Goal: Information Seeking & Learning: Find specific fact

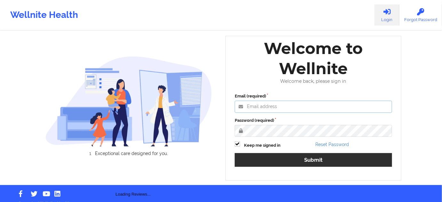
type input "[PERSON_NAME][EMAIL_ADDRESS][PERSON_NAME][DOMAIN_NAME]"
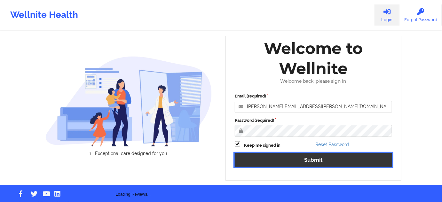
click at [287, 165] on button "Submit" at bounding box center [313, 160] width 157 height 14
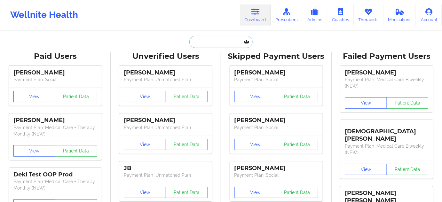
click at [237, 39] on input "text" at bounding box center [220, 42] width 63 height 12
paste input "LAVARREDA"
type input "LAVARREDA"
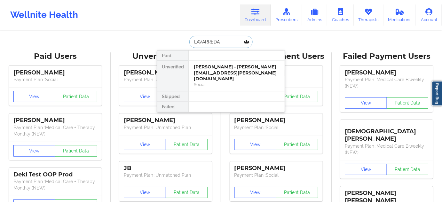
click at [218, 67] on div "[PERSON_NAME] - [PERSON_NAME][EMAIL_ADDRESS][PERSON_NAME][DOMAIN_NAME]" at bounding box center [237, 73] width 86 height 18
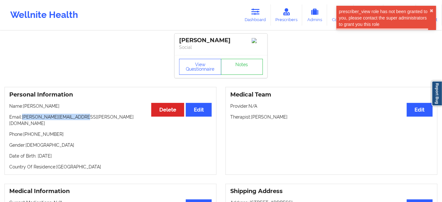
drag, startPoint x: 23, startPoint y: 119, endPoint x: 121, endPoint y: 109, distance: 98.5
click at [100, 118] on p "Email: [PERSON_NAME][EMAIL_ADDRESS][PERSON_NAME][DOMAIN_NAME]" at bounding box center [110, 120] width 203 height 13
copy p "[PERSON_NAME][EMAIL_ADDRESS][PERSON_NAME][DOMAIN_NAME]"
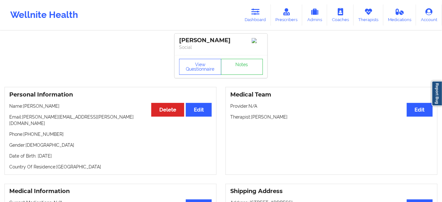
click at [195, 39] on div "[PERSON_NAME]" at bounding box center [221, 40] width 84 height 7
click at [186, 37] on div "[PERSON_NAME]" at bounding box center [221, 40] width 84 height 7
copy div "[PERSON_NAME]"
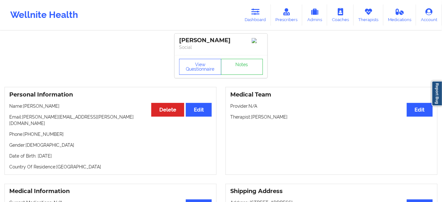
click at [225, 40] on div "[PERSON_NAME]" at bounding box center [221, 40] width 84 height 7
copy div "Lavarreda"
click at [262, 19] on link "Dashboard" at bounding box center [255, 14] width 31 height 21
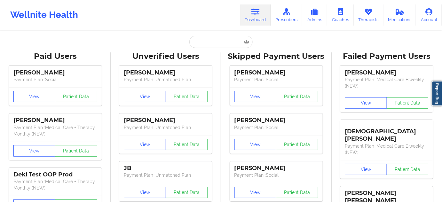
click at [216, 47] on input "text" at bounding box center [220, 42] width 63 height 12
paste input "[PERSON_NAME][EMAIL_ADDRESS][DOMAIN_NAME]"
type input "[PERSON_NAME][EMAIL_ADDRESS][DOMAIN_NAME]"
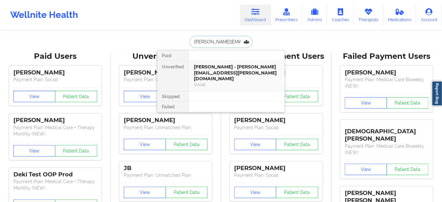
scroll to position [0, 5]
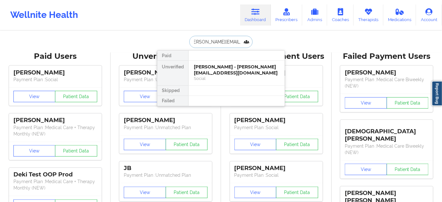
click at [211, 70] on div "[PERSON_NAME] - [PERSON_NAME][EMAIL_ADDRESS][DOMAIN_NAME]" at bounding box center [237, 70] width 86 height 12
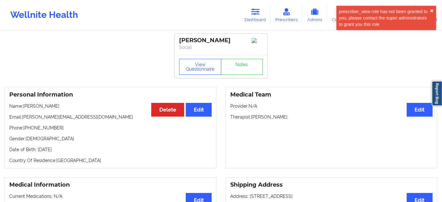
drag, startPoint x: 224, startPoint y: 41, endPoint x: 173, endPoint y: 42, distance: 51.5
copy div "[PERSON_NAME]"
click at [229, 73] on link "Notes" at bounding box center [242, 67] width 42 height 16
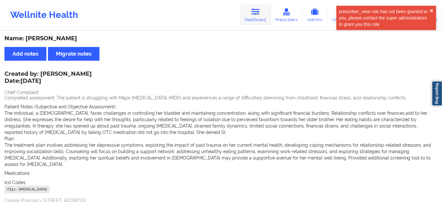
click at [255, 18] on link "Dashboard" at bounding box center [255, 14] width 31 height 21
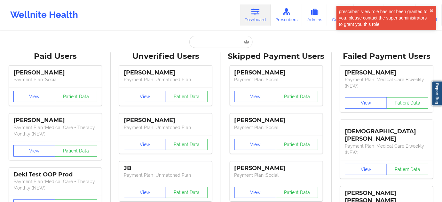
click at [226, 42] on input "text" at bounding box center [220, 42] width 63 height 12
type input "sa"
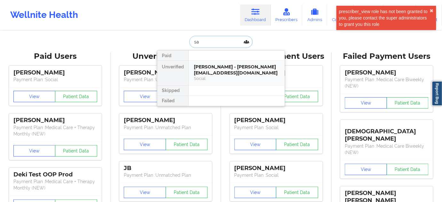
click at [216, 68] on div "[PERSON_NAME] - [PERSON_NAME][EMAIL_ADDRESS][DOMAIN_NAME]" at bounding box center [237, 70] width 86 height 12
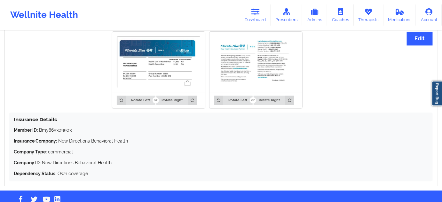
scroll to position [508, 0]
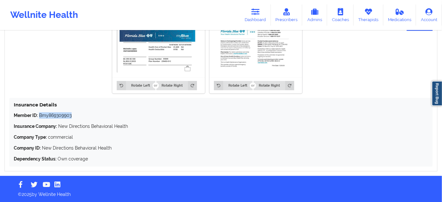
drag, startPoint x: 38, startPoint y: 116, endPoint x: 90, endPoint y: 118, distance: 51.9
click at [90, 118] on p "Member ID: Bmy869309903" at bounding box center [221, 115] width 415 height 6
copy p "Bmy869309903"
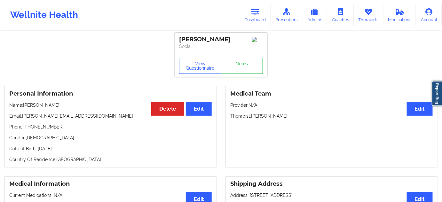
scroll to position [0, 0]
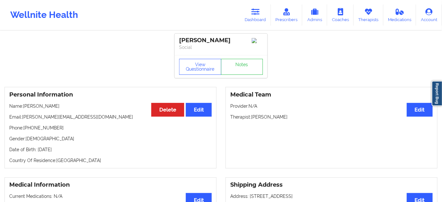
drag, startPoint x: 251, startPoint y: 120, endPoint x: 301, endPoint y: 121, distance: 50.3
click at [294, 120] on p "Therapist: [PERSON_NAME]" at bounding box center [331, 117] width 203 height 6
copy p "[PERSON_NAME]"
click at [207, 70] on button "View Questionnaire" at bounding box center [200, 67] width 42 height 16
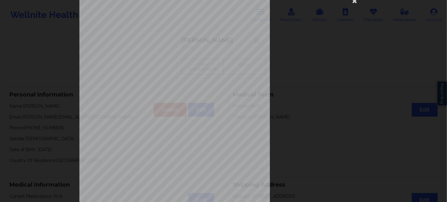
scroll to position [103, 0]
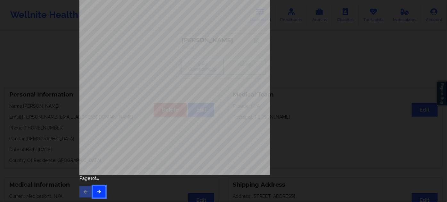
click at [96, 194] on icon "button" at bounding box center [98, 192] width 5 height 4
click at [100, 193] on button "button" at bounding box center [99, 192] width 12 height 12
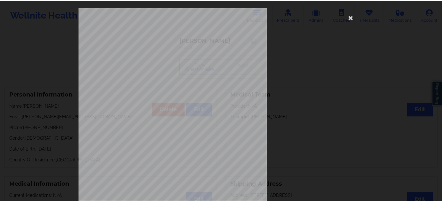
scroll to position [0, 0]
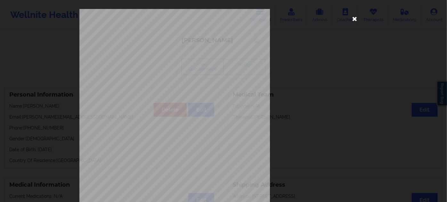
click at [351, 22] on icon at bounding box center [355, 18] width 10 height 10
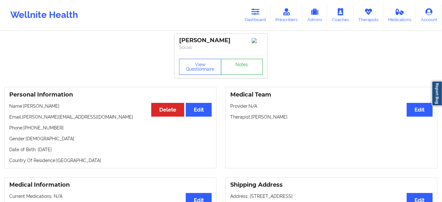
click at [239, 64] on link "Notes" at bounding box center [242, 67] width 42 height 16
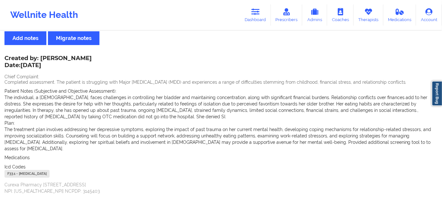
scroll to position [53, 0]
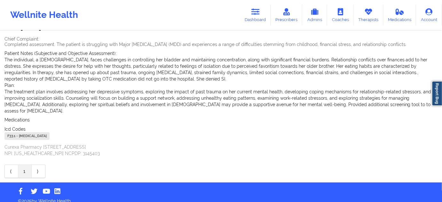
click at [12, 133] on div "F33.1 - [MEDICAL_DATA]" at bounding box center [26, 137] width 45 height 8
copy div "F33.1"
click at [264, 16] on link "Dashboard" at bounding box center [255, 14] width 31 height 21
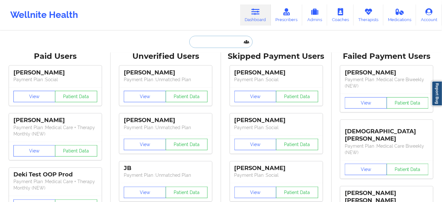
click at [221, 42] on input "text" at bounding box center [220, 42] width 63 height 12
paste input "[PERSON_NAME]"
type input "[PERSON_NAME]"
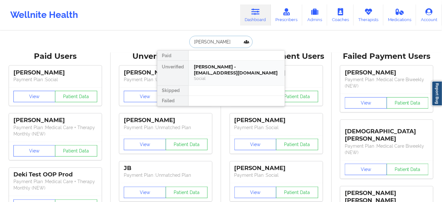
click at [207, 69] on div "[PERSON_NAME] - [EMAIL_ADDRESS][DOMAIN_NAME]" at bounding box center [237, 70] width 86 height 12
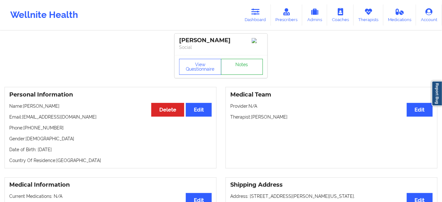
click at [239, 66] on link "Notes" at bounding box center [242, 67] width 42 height 16
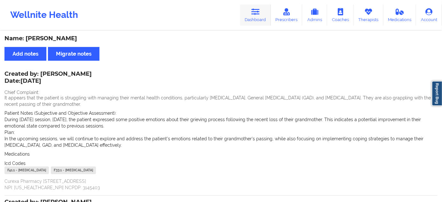
click at [252, 15] on link "Dashboard" at bounding box center [255, 14] width 31 height 21
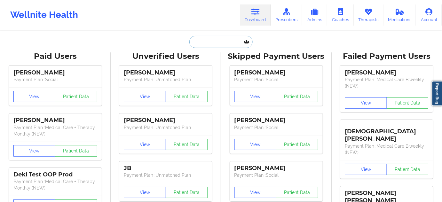
click at [218, 45] on input "text" at bounding box center [220, 42] width 63 height 12
paste input "[EMAIL_ADDRESS][DOMAIN_NAME]"
type input "[EMAIL_ADDRESS][DOMAIN_NAME]"
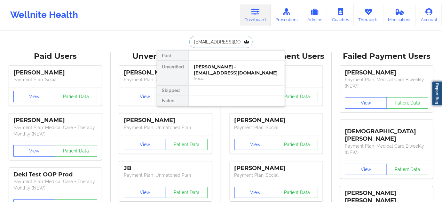
scroll to position [0, 9]
click at [220, 69] on div "[PERSON_NAME] - [EMAIL_ADDRESS][DOMAIN_NAME]" at bounding box center [237, 70] width 86 height 12
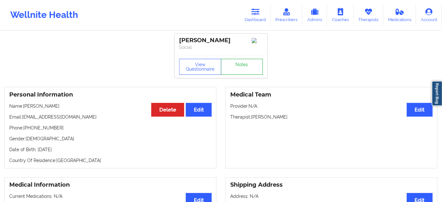
click at [249, 75] on link "Notes" at bounding box center [242, 67] width 42 height 16
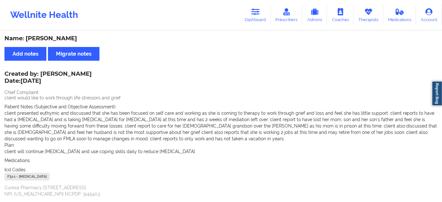
click at [38, 39] on div "Name: [PERSON_NAME]" at bounding box center [220, 38] width 433 height 7
copy div "[PERSON_NAME]"
click at [255, 15] on icon at bounding box center [256, 11] width 8 height 7
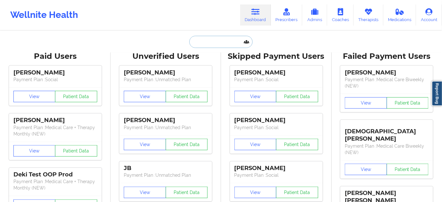
click at [220, 42] on input "text" at bounding box center [220, 42] width 63 height 12
type input "s"
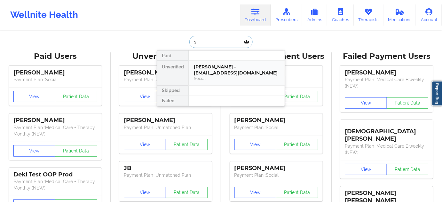
click at [218, 65] on div "[PERSON_NAME] - [EMAIL_ADDRESS][DOMAIN_NAME]" at bounding box center [237, 70] width 86 height 12
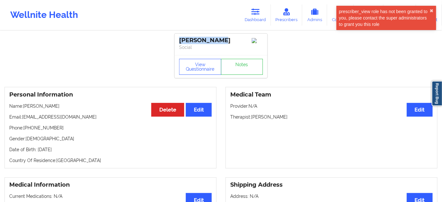
drag, startPoint x: 221, startPoint y: 42, endPoint x: 170, endPoint y: 33, distance: 52.6
copy div "[PERSON_NAME]"
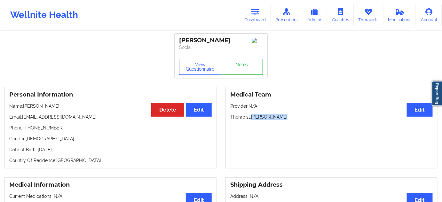
drag, startPoint x: 253, startPoint y: 118, endPoint x: 290, endPoint y: 118, distance: 37.1
click at [290, 118] on p "Therapist: [PERSON_NAME]" at bounding box center [331, 117] width 203 height 6
copy p "[PERSON_NAME]"
click at [205, 69] on button "View Questionnaire" at bounding box center [200, 67] width 42 height 16
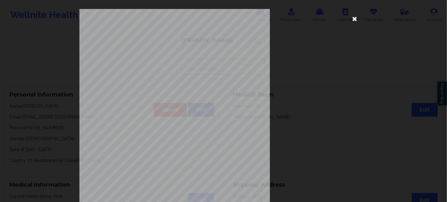
click at [351, 19] on icon at bounding box center [355, 18] width 10 height 10
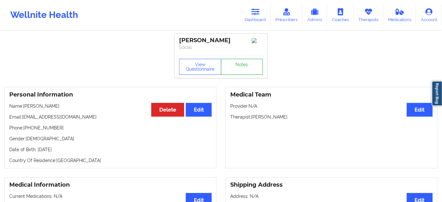
click at [241, 62] on link "Notes" at bounding box center [242, 67] width 42 height 16
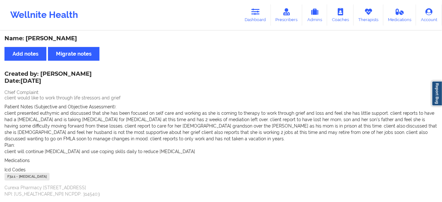
click at [9, 178] on div "F32.1 - [MEDICAL_DATA]" at bounding box center [26, 177] width 45 height 8
click at [255, 10] on icon at bounding box center [256, 11] width 8 height 7
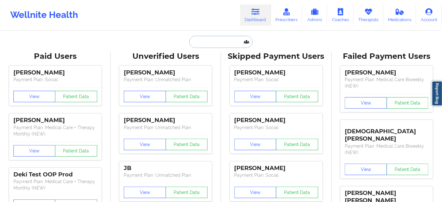
click at [224, 42] on input "text" at bounding box center [220, 42] width 63 height 12
paste input "[EMAIL_ADDRESS][DOMAIN_NAME]"
type input "[EMAIL_ADDRESS][DOMAIN_NAME]"
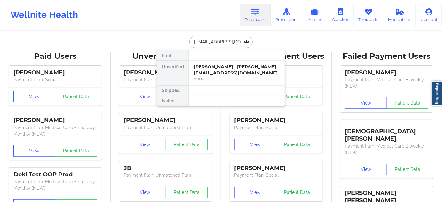
click at [217, 69] on div "[PERSON_NAME] - [PERSON_NAME][EMAIL_ADDRESS][DOMAIN_NAME]" at bounding box center [237, 70] width 86 height 12
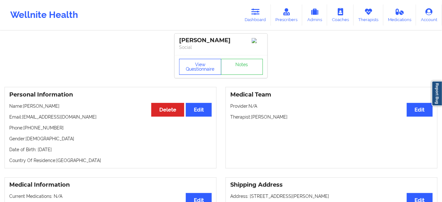
click at [204, 73] on button "View Questionnaire" at bounding box center [200, 67] width 42 height 16
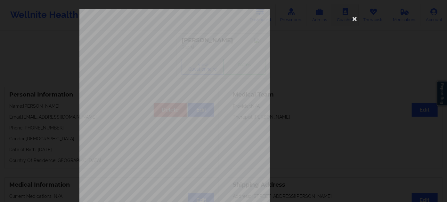
click at [352, 20] on icon at bounding box center [355, 18] width 10 height 10
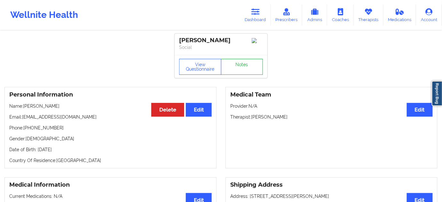
click at [257, 66] on link "Notes" at bounding box center [242, 67] width 42 height 16
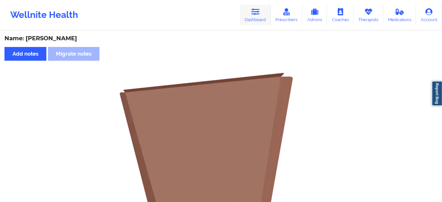
click at [249, 19] on link "Dashboard" at bounding box center [255, 14] width 31 height 21
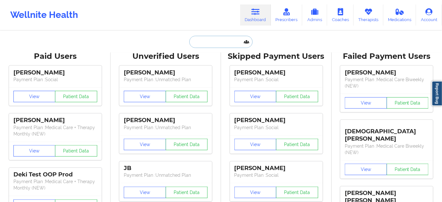
click at [214, 36] on input "text" at bounding box center [220, 42] width 63 height 12
type input "s"
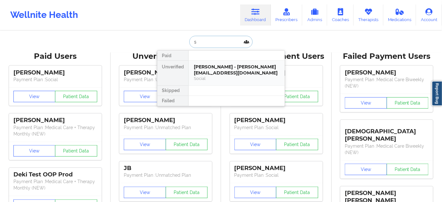
click at [220, 67] on div "[PERSON_NAME] - [PERSON_NAME][EMAIL_ADDRESS][DOMAIN_NAME]" at bounding box center [237, 70] width 86 height 12
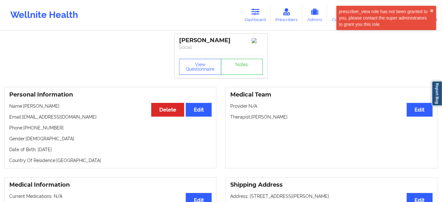
click at [186, 42] on div "[PERSON_NAME]" at bounding box center [221, 40] width 84 height 7
drag, startPoint x: 214, startPoint y: 38, endPoint x: 169, endPoint y: 39, distance: 45.1
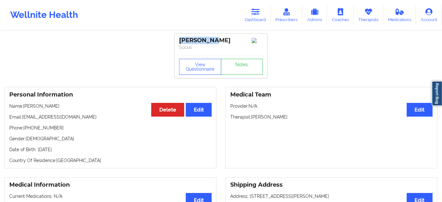
drag, startPoint x: 253, startPoint y: 118, endPoint x: 301, endPoint y: 107, distance: 49.9
click at [300, 113] on div "Medical Team Edit Provider: N/A Therapist: [PERSON_NAME]" at bounding box center [332, 128] width 212 height 82
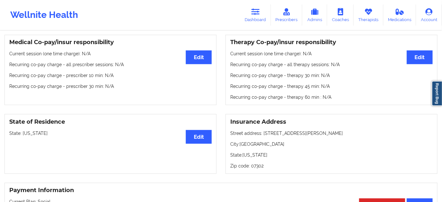
scroll to position [194, 0]
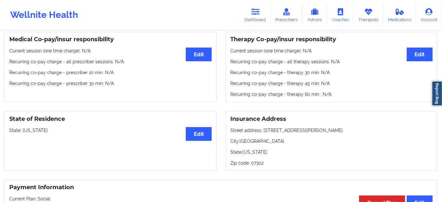
drag, startPoint x: 262, startPoint y: 132, endPoint x: 363, endPoint y: 130, distance: 100.5
click at [363, 130] on p "Street address: [STREET_ADDRESS][PERSON_NAME]" at bounding box center [331, 130] width 203 height 6
drag, startPoint x: 241, startPoint y: 142, endPoint x: 269, endPoint y: 141, distance: 28.5
click at [269, 141] on p "City: [GEOGRAPHIC_DATA]" at bounding box center [331, 141] width 203 height 6
click at [255, 165] on p "Zip code: 07302" at bounding box center [331, 163] width 203 height 6
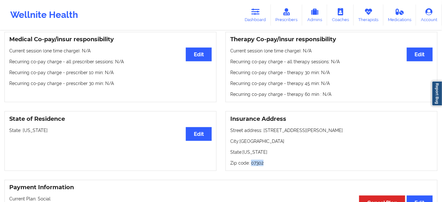
click at [255, 165] on p "Zip code: 07302" at bounding box center [331, 163] width 203 height 6
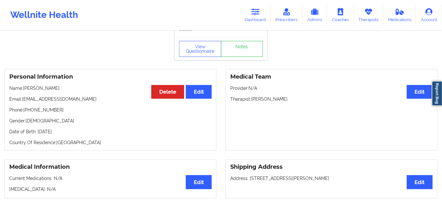
scroll to position [0, 0]
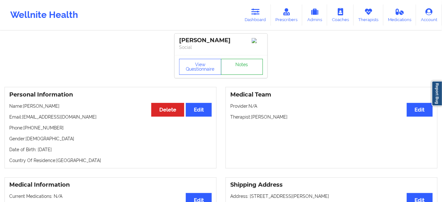
click at [244, 69] on link "Notes" at bounding box center [242, 67] width 42 height 16
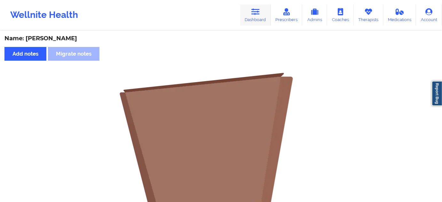
click at [256, 11] on icon at bounding box center [256, 11] width 8 height 7
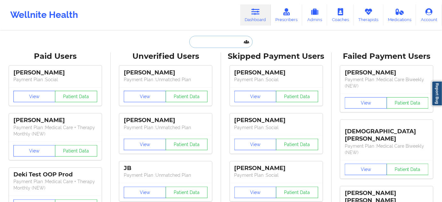
click at [217, 38] on input "text" at bounding box center [220, 42] width 63 height 12
paste input "[EMAIL_ADDRESS][DOMAIN_NAME]"
type input "[EMAIL_ADDRESS][DOMAIN_NAME]"
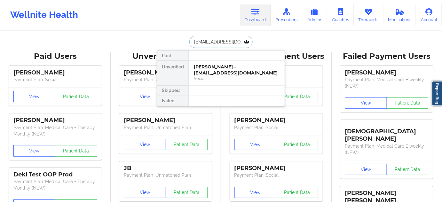
click at [215, 68] on div "[PERSON_NAME] - [EMAIL_ADDRESS][DOMAIN_NAME]" at bounding box center [237, 70] width 86 height 12
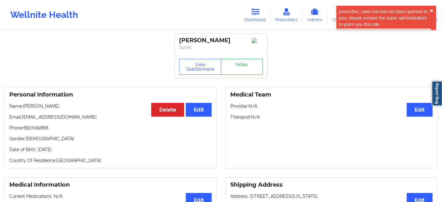
click at [244, 72] on link "Notes" at bounding box center [242, 67] width 42 height 16
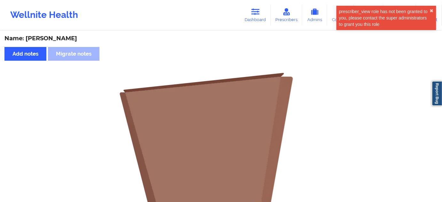
drag, startPoint x: 253, startPoint y: 18, endPoint x: 237, endPoint y: 28, distance: 18.6
click at [253, 18] on link "Dashboard" at bounding box center [255, 14] width 31 height 21
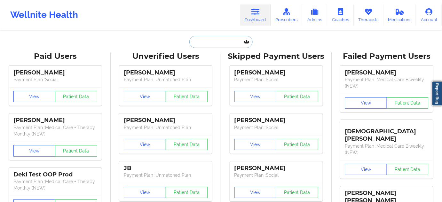
click at [220, 40] on input "text" at bounding box center [220, 42] width 63 height 12
paste input "[EMAIL_ADDRESS][DOMAIN_NAME]"
type input "[EMAIL_ADDRESS][DOMAIN_NAME]"
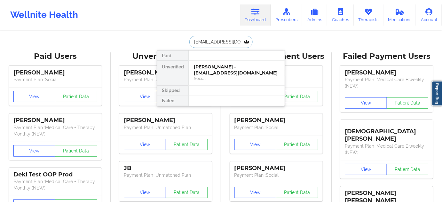
click at [215, 72] on div "[PERSON_NAME] - [EMAIL_ADDRESS][DOMAIN_NAME]" at bounding box center [237, 70] width 86 height 12
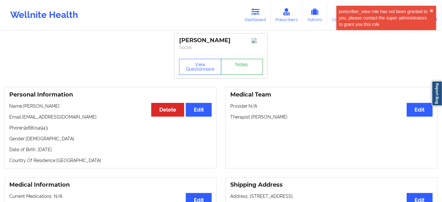
click at [236, 75] on link "Notes" at bounding box center [242, 67] width 42 height 16
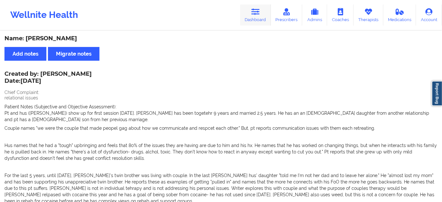
click at [254, 23] on link "Dashboard" at bounding box center [255, 14] width 31 height 21
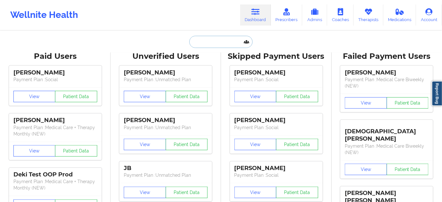
click at [237, 41] on input "text" at bounding box center [220, 42] width 63 height 12
type input "d"
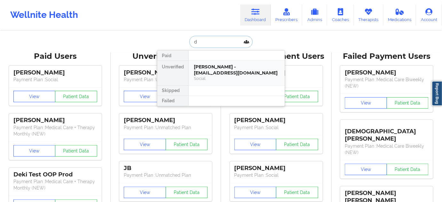
click at [226, 64] on div "[PERSON_NAME] - [EMAIL_ADDRESS][DOMAIN_NAME]" at bounding box center [237, 70] width 86 height 12
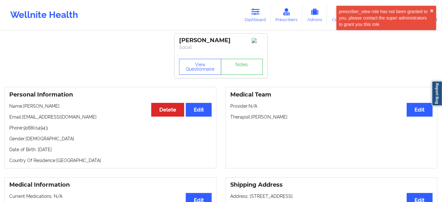
drag, startPoint x: 180, startPoint y: 41, endPoint x: 224, endPoint y: 48, distance: 44.8
click at [225, 44] on div "[PERSON_NAME]" at bounding box center [221, 40] width 84 height 7
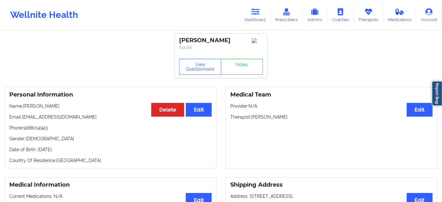
click at [270, 120] on p "Therapist: [PERSON_NAME]" at bounding box center [331, 117] width 203 height 6
click at [243, 75] on link "Notes" at bounding box center [242, 67] width 42 height 16
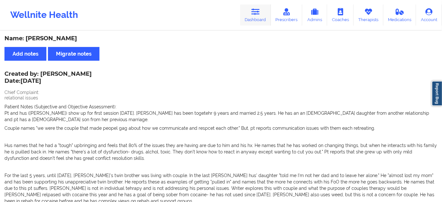
click at [262, 20] on link "Dashboard" at bounding box center [255, 14] width 31 height 21
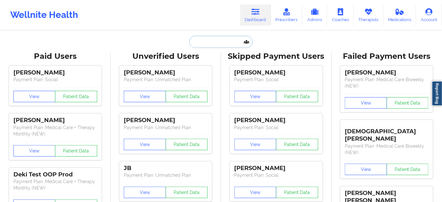
click at [212, 43] on input "text" at bounding box center [220, 42] width 63 height 12
paste input "[EMAIL_ADDRESS][DOMAIN_NAME]"
type input "[EMAIL_ADDRESS][DOMAIN_NAME]"
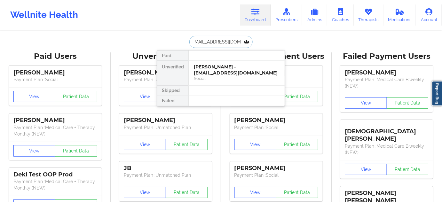
click at [212, 68] on div "[PERSON_NAME] - [EMAIL_ADDRESS][DOMAIN_NAME]" at bounding box center [237, 70] width 86 height 12
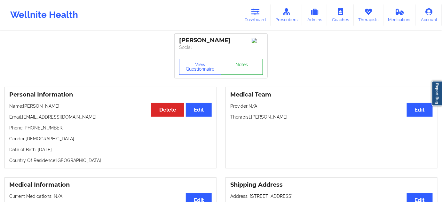
click at [243, 68] on link "Notes" at bounding box center [242, 67] width 42 height 16
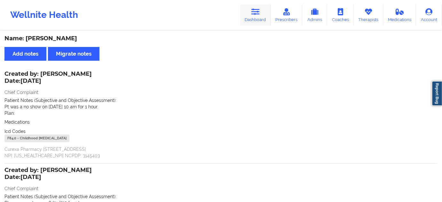
click at [247, 17] on link "Dashboard" at bounding box center [255, 14] width 31 height 21
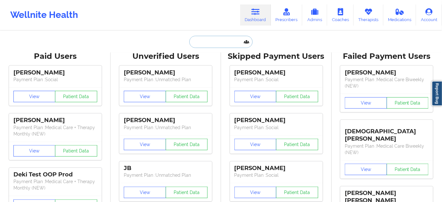
click at [238, 42] on input "text" at bounding box center [220, 42] width 63 height 12
paste input "[PERSON_NAME]"
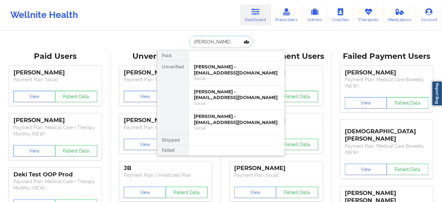
paste input "[EMAIL_ADDRESS][PERSON_NAME][DOMAIN_NAME]"
type input "[EMAIL_ADDRESS][PERSON_NAME][DOMAIN_NAME]"
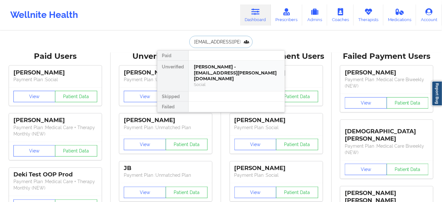
click at [220, 69] on div "[PERSON_NAME] - [EMAIL_ADDRESS][PERSON_NAME][DOMAIN_NAME]" at bounding box center [237, 73] width 86 height 18
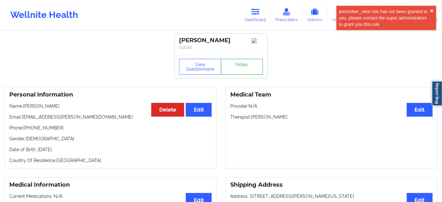
click at [244, 65] on link "Notes" at bounding box center [242, 67] width 42 height 16
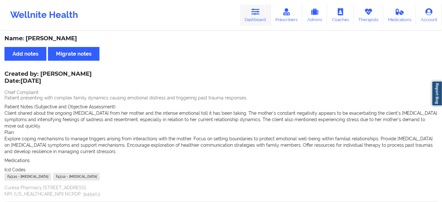
click at [251, 19] on link "Dashboard" at bounding box center [255, 14] width 31 height 21
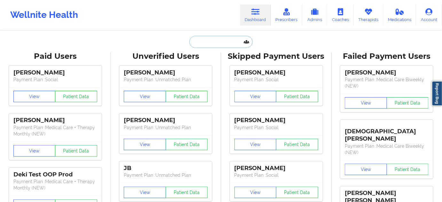
click at [211, 42] on input "text" at bounding box center [220, 42] width 63 height 12
type input "s"
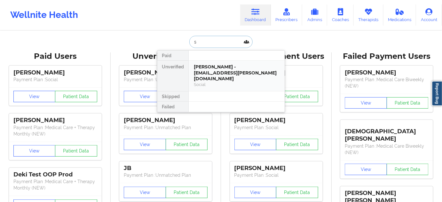
click at [214, 69] on div "[PERSON_NAME] - [EMAIL_ADDRESS][PERSON_NAME][DOMAIN_NAME]" at bounding box center [237, 73] width 86 height 18
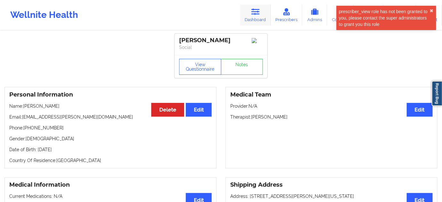
click at [265, 20] on link "Dashboard" at bounding box center [255, 14] width 31 height 21
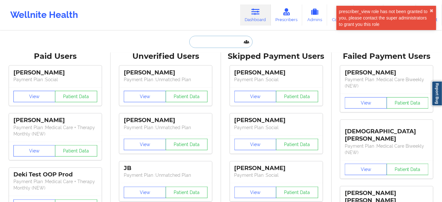
click at [225, 37] on input "text" at bounding box center [220, 42] width 63 height 12
type input "v"
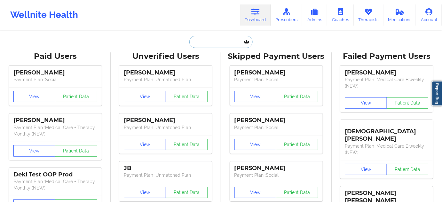
paste input "[EMAIL_ADDRESS][DOMAIN_NAME]"
type input "[EMAIL_ADDRESS][DOMAIN_NAME]"
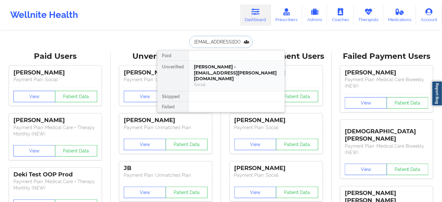
scroll to position [0, 5]
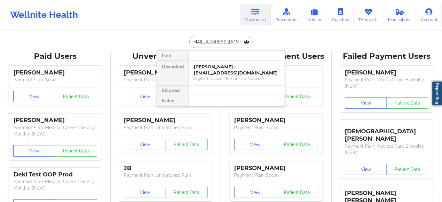
click at [223, 68] on div "[PERSON_NAME] - [EMAIL_ADDRESS][DOMAIN_NAME]" at bounding box center [237, 70] width 86 height 12
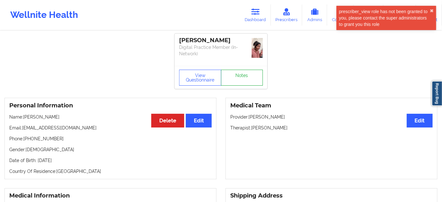
click at [242, 70] on link "Notes" at bounding box center [242, 78] width 42 height 16
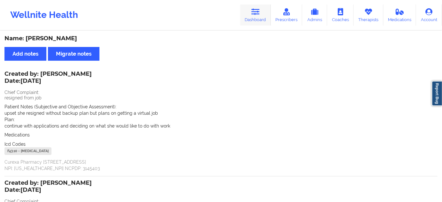
click at [256, 18] on link "Dashboard" at bounding box center [255, 14] width 31 height 21
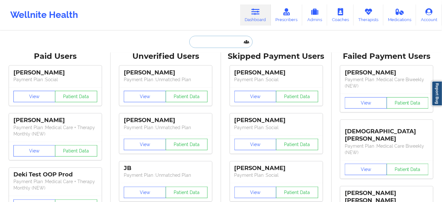
click at [226, 45] on input "text" at bounding box center [220, 42] width 63 height 12
paste input "[EMAIL_ADDRESS][DOMAIN_NAME]"
type input "[EMAIL_ADDRESS][DOMAIN_NAME]"
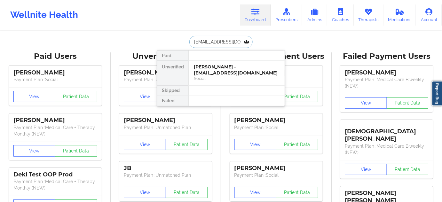
click at [218, 70] on div "[PERSON_NAME] - [EMAIL_ADDRESS][DOMAIN_NAME]" at bounding box center [237, 70] width 86 height 12
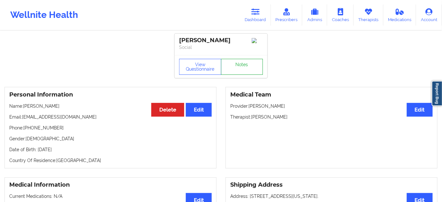
click at [244, 68] on link "Notes" at bounding box center [242, 67] width 42 height 16
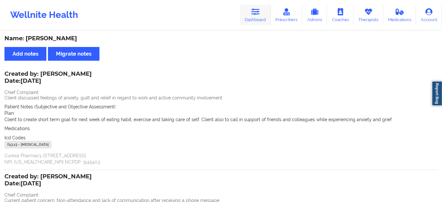
click at [252, 20] on link "Dashboard" at bounding box center [255, 14] width 31 height 21
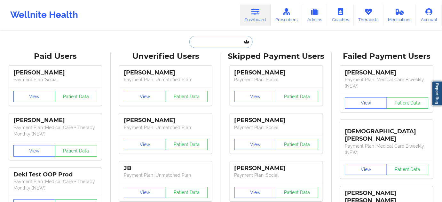
click at [219, 42] on input "text" at bounding box center [220, 42] width 63 height 12
paste input "[PERSON_NAME][EMAIL_ADDRESS][PERSON_NAME][DOMAIN_NAME]"
type input "[PERSON_NAME][EMAIL_ADDRESS][PERSON_NAME][DOMAIN_NAME]"
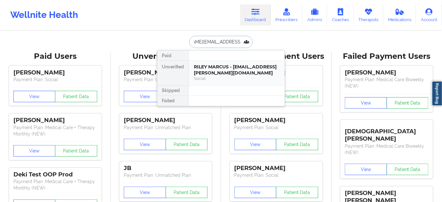
click at [207, 69] on div "RILEY MARCUS - [EMAIL_ADDRESS][PERSON_NAME][DOMAIN_NAME]" at bounding box center [237, 70] width 86 height 12
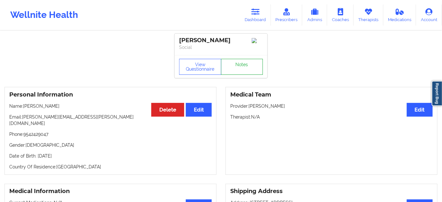
click at [245, 70] on link "Notes" at bounding box center [242, 67] width 42 height 16
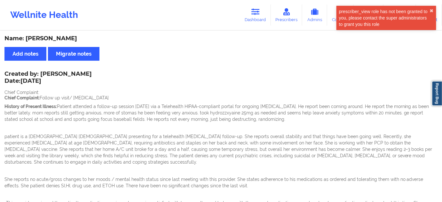
click at [65, 38] on div "Name: [PERSON_NAME]" at bounding box center [220, 38] width 433 height 7
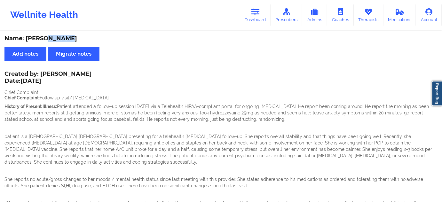
drag, startPoint x: 40, startPoint y: 75, endPoint x: 122, endPoint y: 73, distance: 82.0
drag, startPoint x: 127, startPoint y: 83, endPoint x: 83, endPoint y: 83, distance: 44.2
drag, startPoint x: 41, startPoint y: 73, endPoint x: 123, endPoint y: 72, distance: 81.3
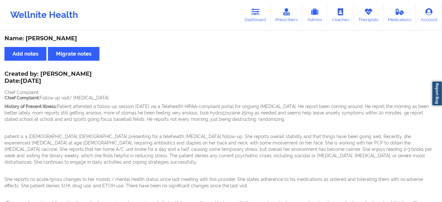
drag, startPoint x: 42, startPoint y: 73, endPoint x: 101, endPoint y: 75, distance: 59.3
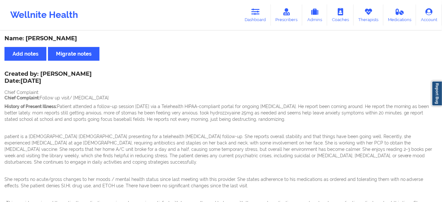
drag, startPoint x: 112, startPoint y: 76, endPoint x: 54, endPoint y: 74, distance: 57.7
click at [65, 84] on p "Date: [DATE]" at bounding box center [47, 81] width 87 height 8
click at [43, 73] on div "Created by: [PERSON_NAME] Date: [DATE]" at bounding box center [47, 78] width 87 height 15
drag, startPoint x: 43, startPoint y: 73, endPoint x: 68, endPoint y: 75, distance: 25.3
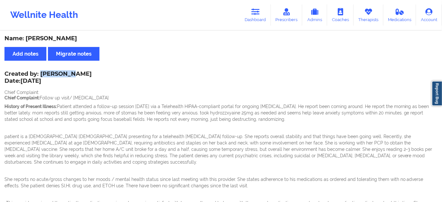
click at [68, 75] on div "Created by: [PERSON_NAME] Date: [DATE]" at bounding box center [47, 78] width 87 height 15
